Goal: Check status

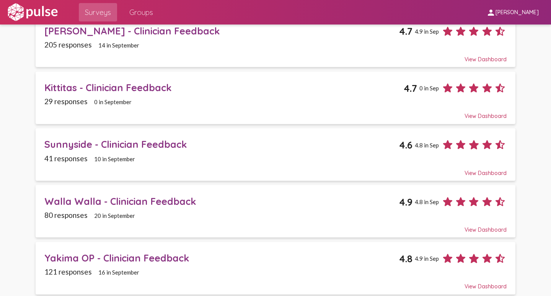
scroll to position [153, 0]
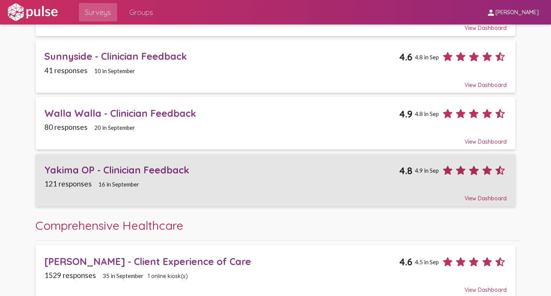
click at [68, 171] on div "Yakima OP - Clinician Feedback" at bounding box center [221, 170] width 355 height 12
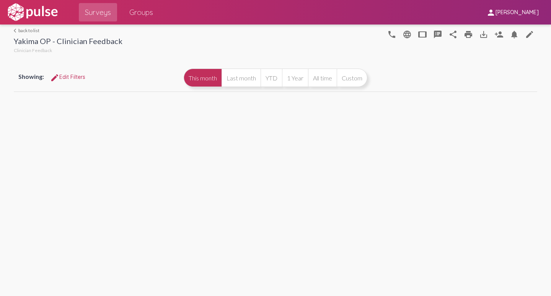
click at [69, 76] on span "edit Edit Filters" at bounding box center [67, 76] width 35 height 7
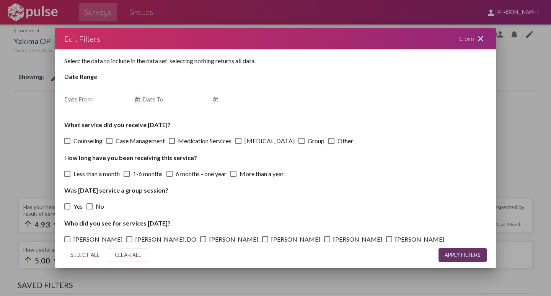
click at [138, 103] on icon "Open calendar" at bounding box center [138, 99] width 6 height 9
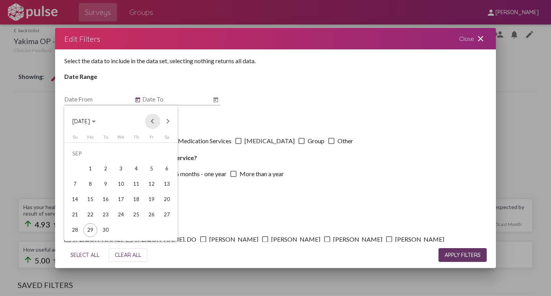
click at [152, 122] on button "Previous month" at bounding box center [152, 121] width 15 height 15
click at [72, 167] on div "1" at bounding box center [75, 169] width 14 height 14
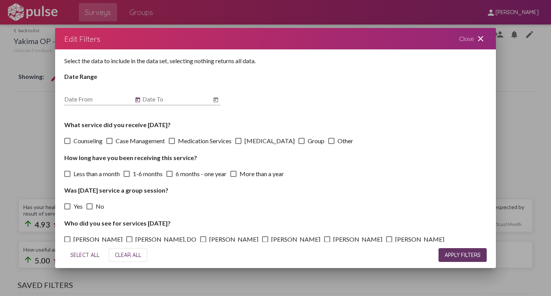
type input "[DATE]"
click at [214, 96] on icon "Open calendar" at bounding box center [216, 99] width 6 height 9
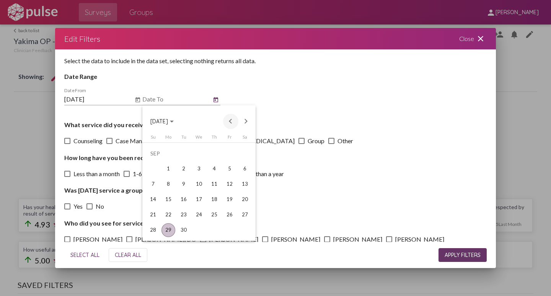
click at [234, 121] on button "Previous month" at bounding box center [230, 121] width 15 height 15
click at [231, 121] on button "Previous month" at bounding box center [230, 121] width 15 height 15
click at [202, 229] on div "30" at bounding box center [199, 230] width 14 height 14
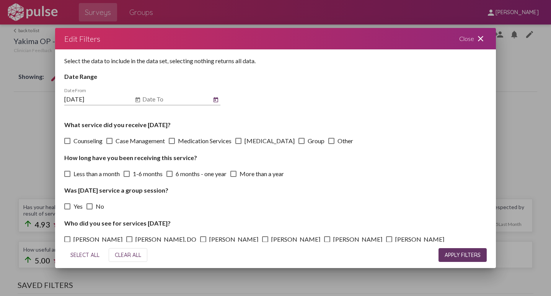
type input "[DATE]"
click at [453, 257] on span "APPLY FILTERS" at bounding box center [463, 254] width 36 height 7
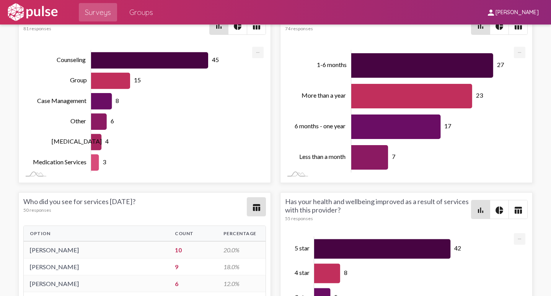
scroll to position [1683, 0]
